Goal: Information Seeking & Learning: Learn about a topic

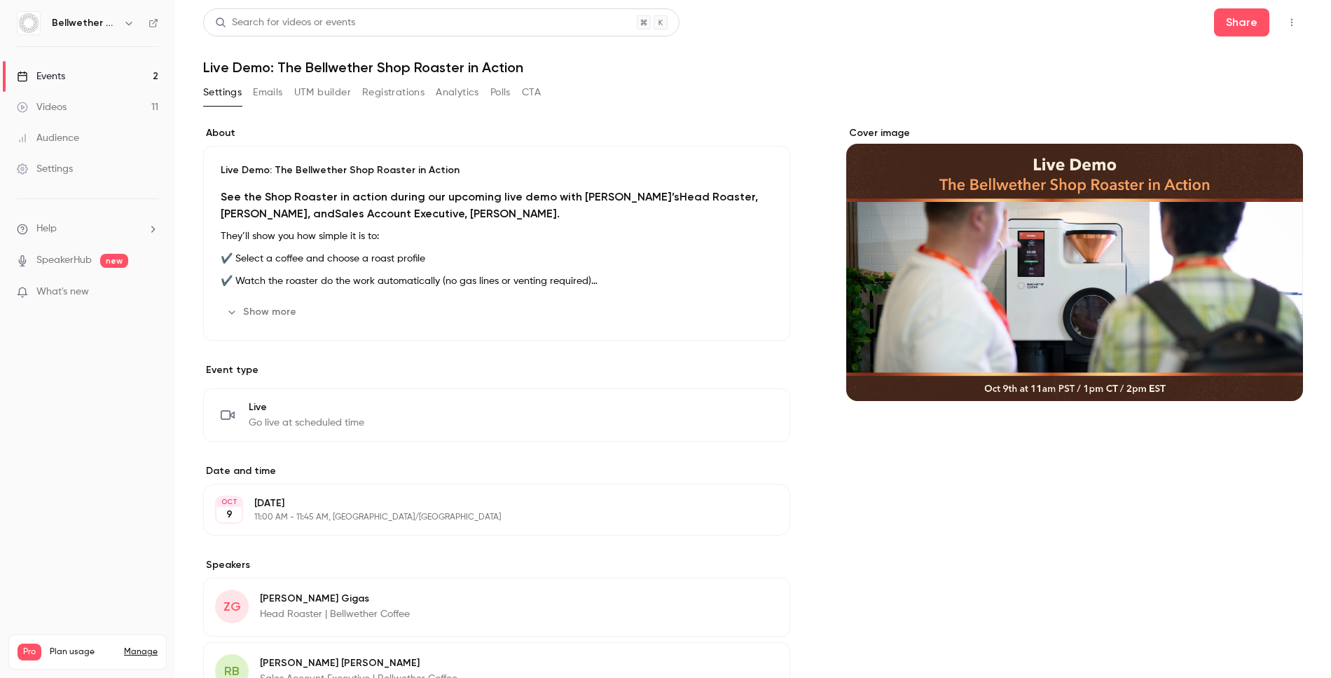
click at [65, 73] on link "Events 2" at bounding box center [87, 76] width 175 height 31
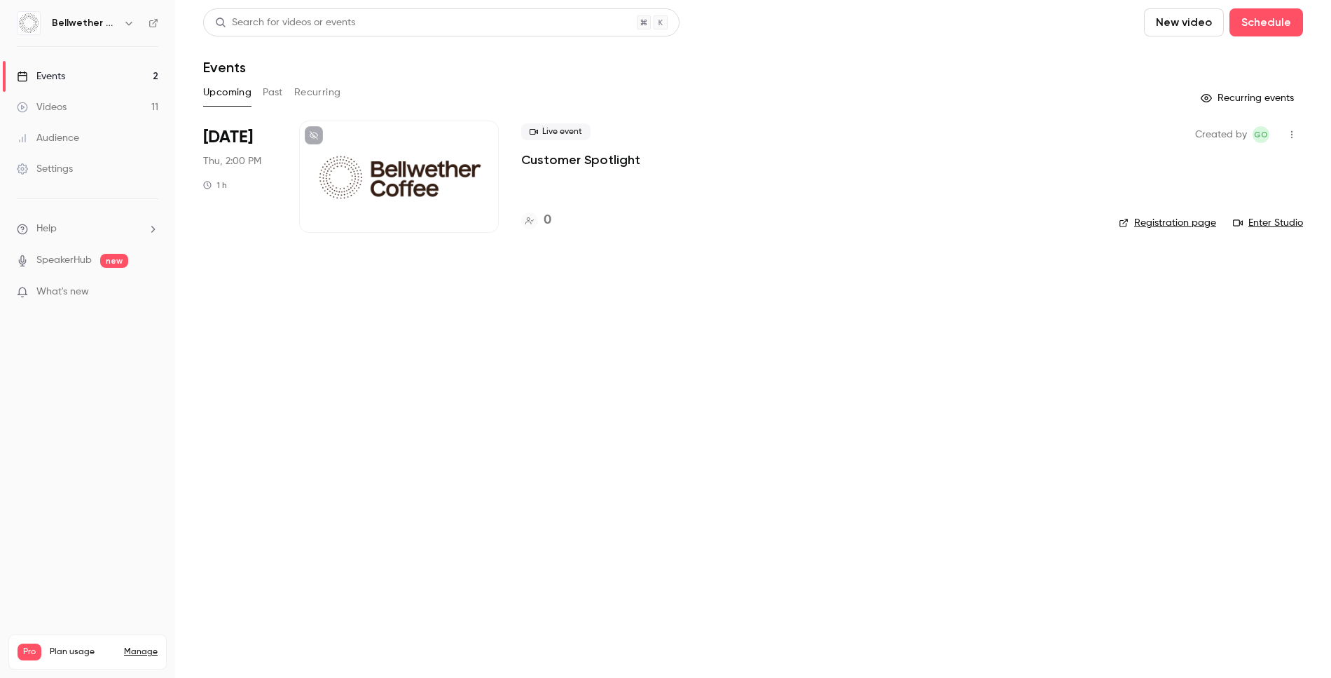
click at [271, 94] on button "Past" at bounding box center [273, 92] width 20 height 22
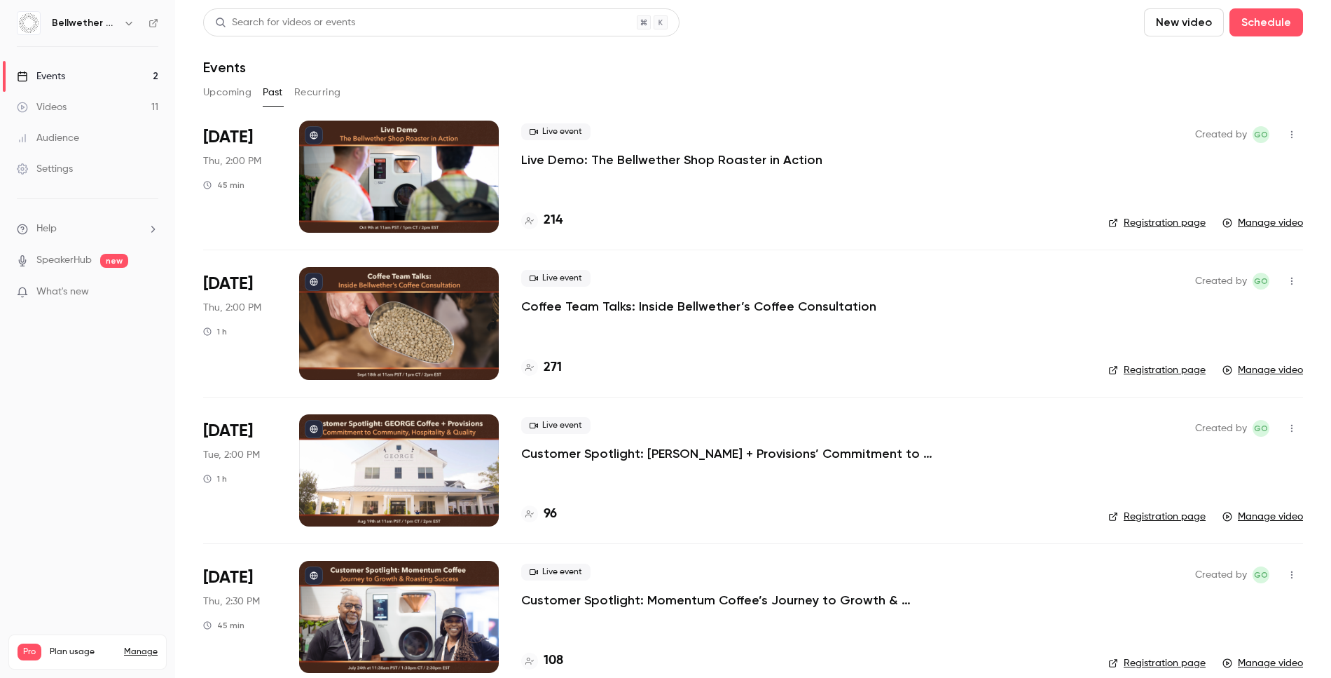
click at [1287, 137] on icon "button" at bounding box center [1292, 135] width 11 height 10
click at [1006, 199] on div at bounding box center [665, 339] width 1331 height 678
click at [479, 135] on div at bounding box center [399, 177] width 200 height 112
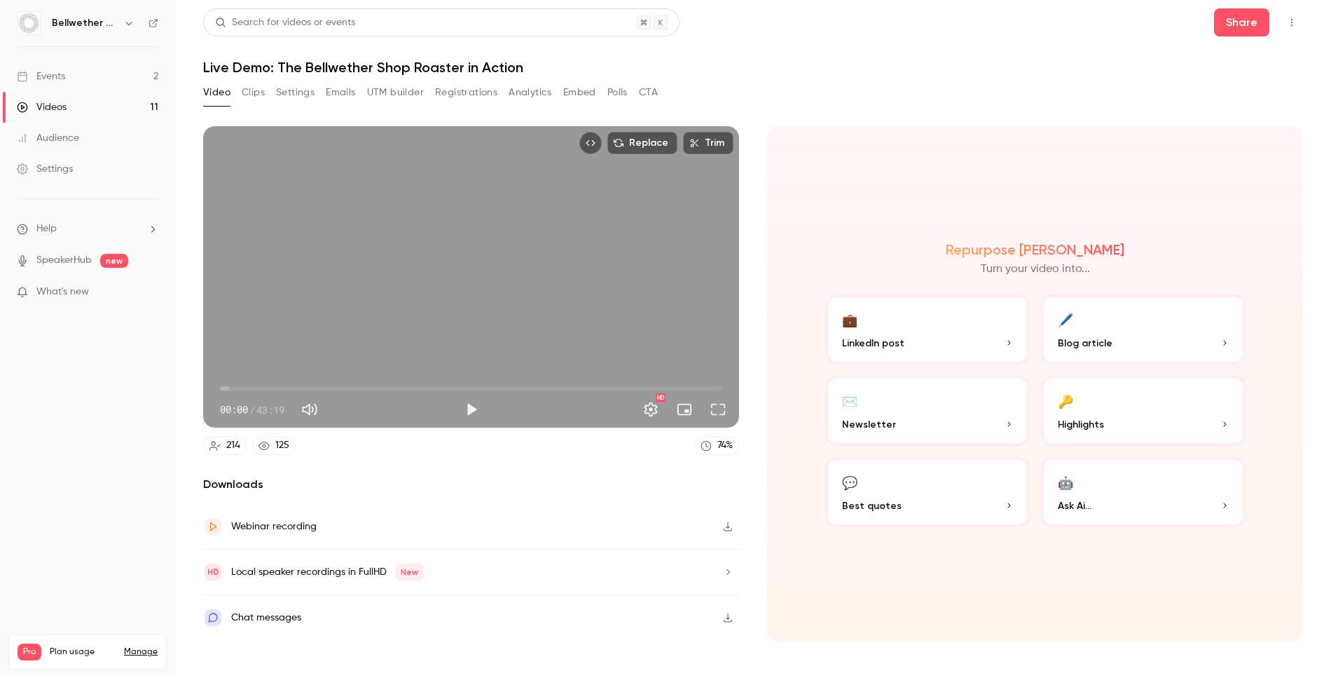
click at [1293, 25] on icon "Top Bar Actions" at bounding box center [1292, 23] width 11 height 10
click at [1293, 24] on div at bounding box center [665, 339] width 1331 height 678
